Goal: Transaction & Acquisition: Purchase product/service

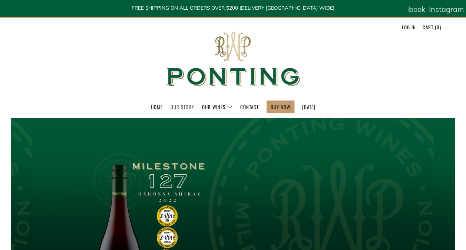
click at [174, 106] on link "Our Story" at bounding box center [183, 107] width 24 height 12
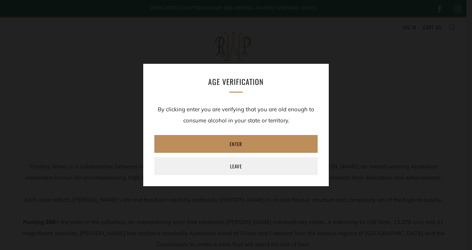
click at [235, 143] on link "Enter" at bounding box center [235, 144] width 163 height 18
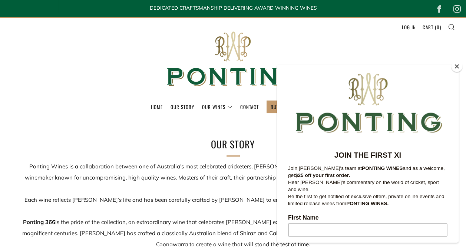
click at [458, 66] on button "Close" at bounding box center [457, 66] width 11 height 11
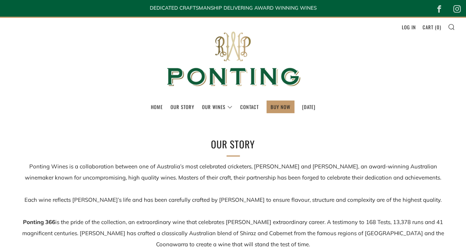
click at [89, 102] on ul "Home Our Story Our Wines The Collection News & Reviews" at bounding box center [233, 107] width 444 height 13
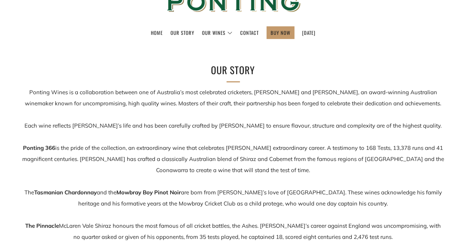
scroll to position [59, 0]
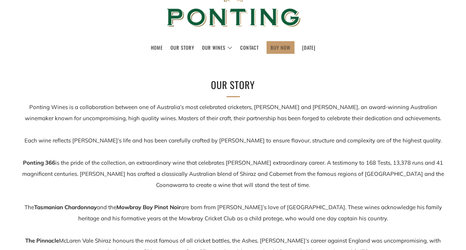
click at [271, 46] on link "BUY NOW" at bounding box center [281, 48] width 20 height 12
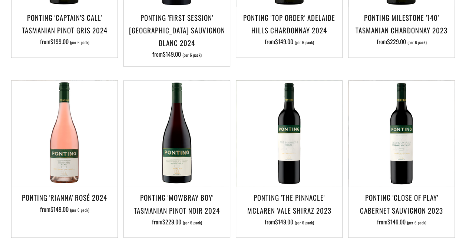
scroll to position [297, 0]
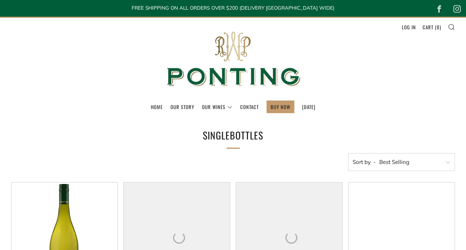
select select "best-selling"
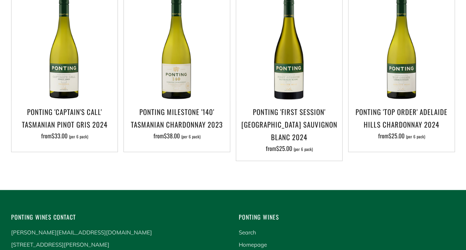
scroll to position [193, 0]
